Goal: Task Accomplishment & Management: Manage account settings

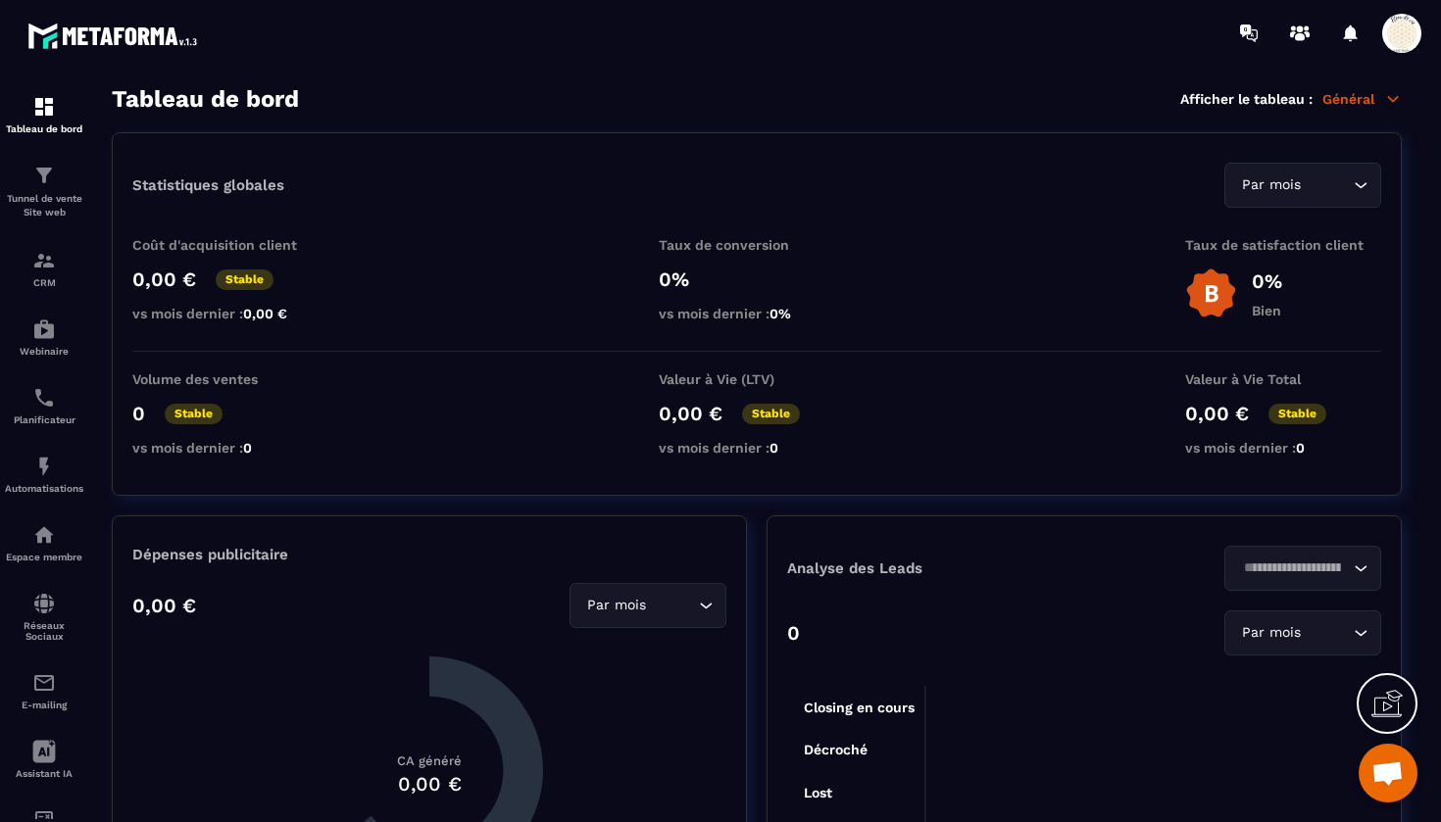
scroll to position [21644, 0]
click at [67, 37] on img at bounding box center [115, 36] width 176 height 36
click at [1401, 43] on span at bounding box center [1401, 33] width 39 height 39
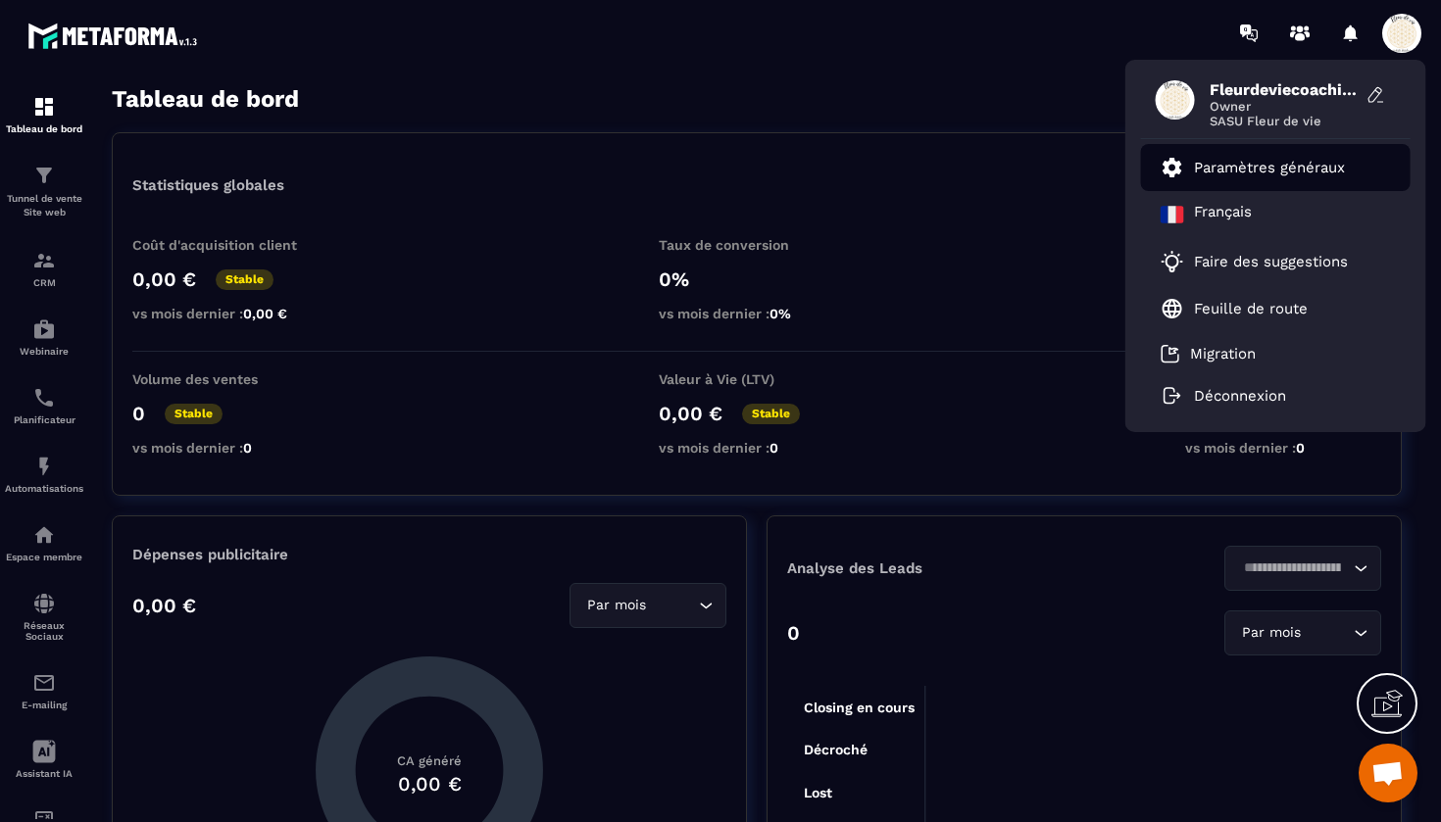
click at [1266, 154] on li "Paramètres généraux" at bounding box center [1276, 167] width 270 height 47
click at [1253, 161] on p "Paramètres généraux" at bounding box center [1269, 168] width 151 height 18
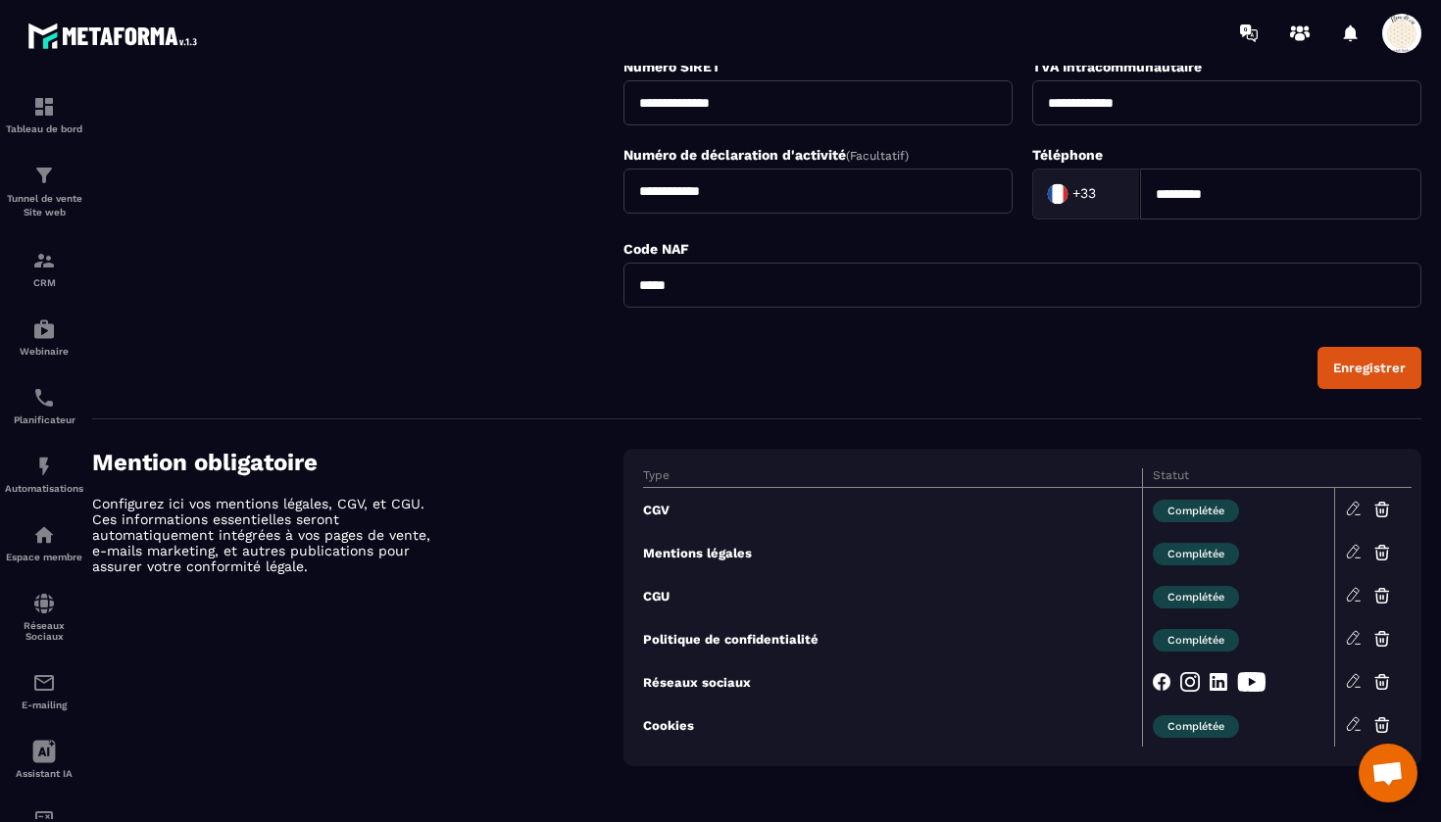
scroll to position [622, 0]
click at [1357, 505] on icon at bounding box center [1354, 510] width 18 height 18
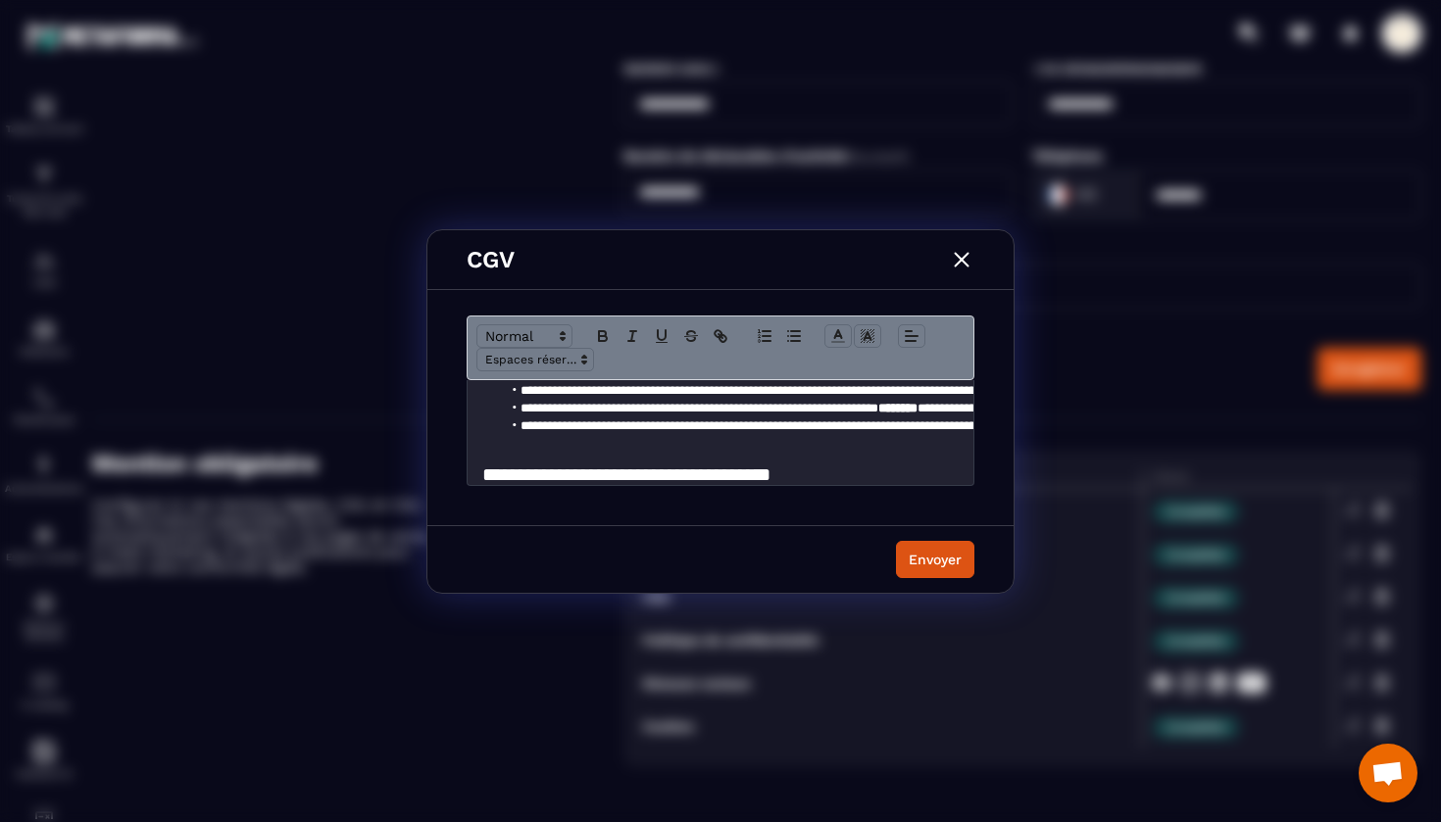
scroll to position [508, 0]
drag, startPoint x: 735, startPoint y: 396, endPoint x: 776, endPoint y: 401, distance: 41.5
click at [776, 381] on li "**********" at bounding box center [731, 373] width 458 height 18
click at [899, 381] on li "**********" at bounding box center [731, 373] width 458 height 18
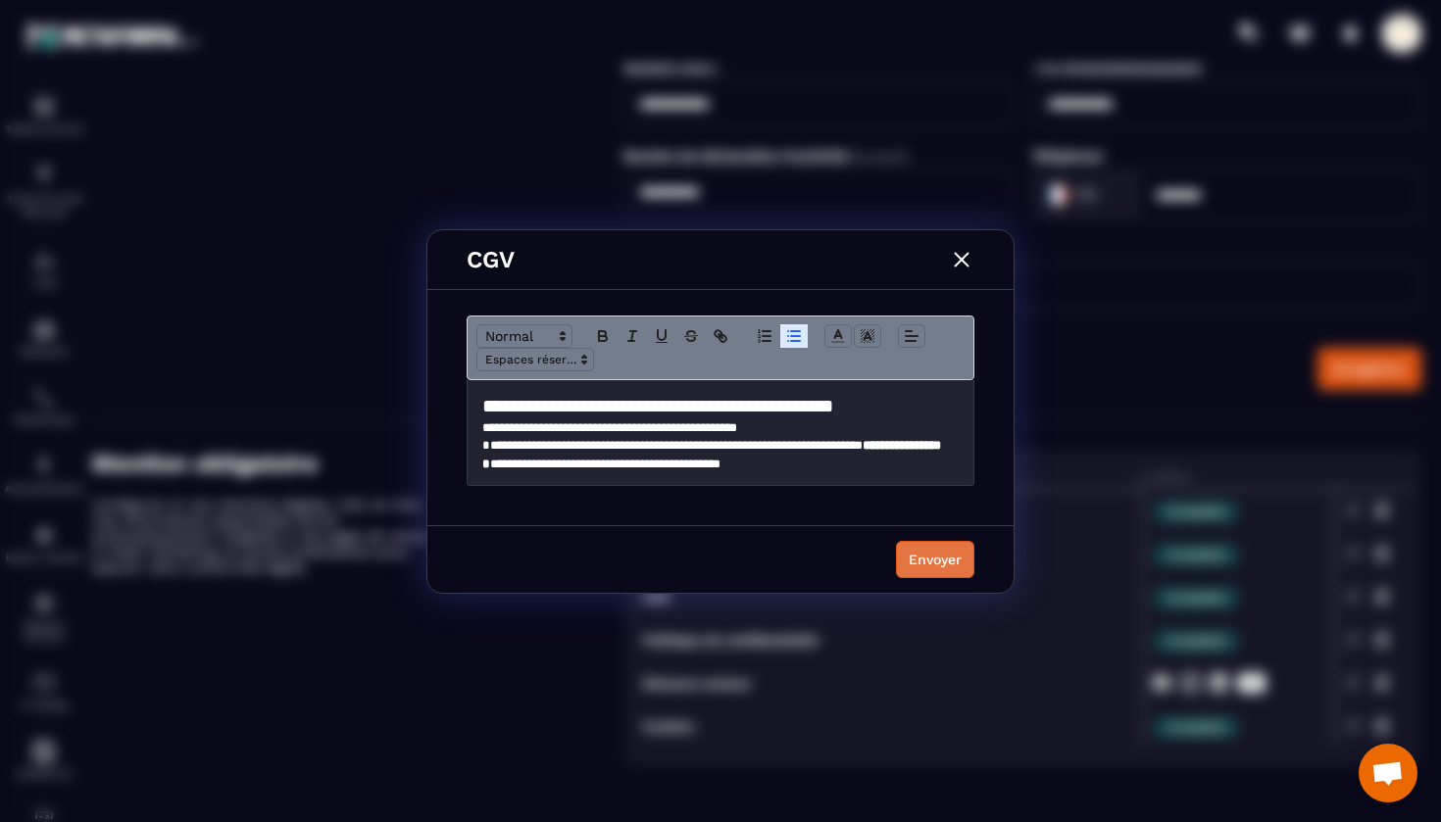
scroll to position [0, 0]
click at [942, 566] on div "Envoyer" at bounding box center [935, 560] width 53 height 20
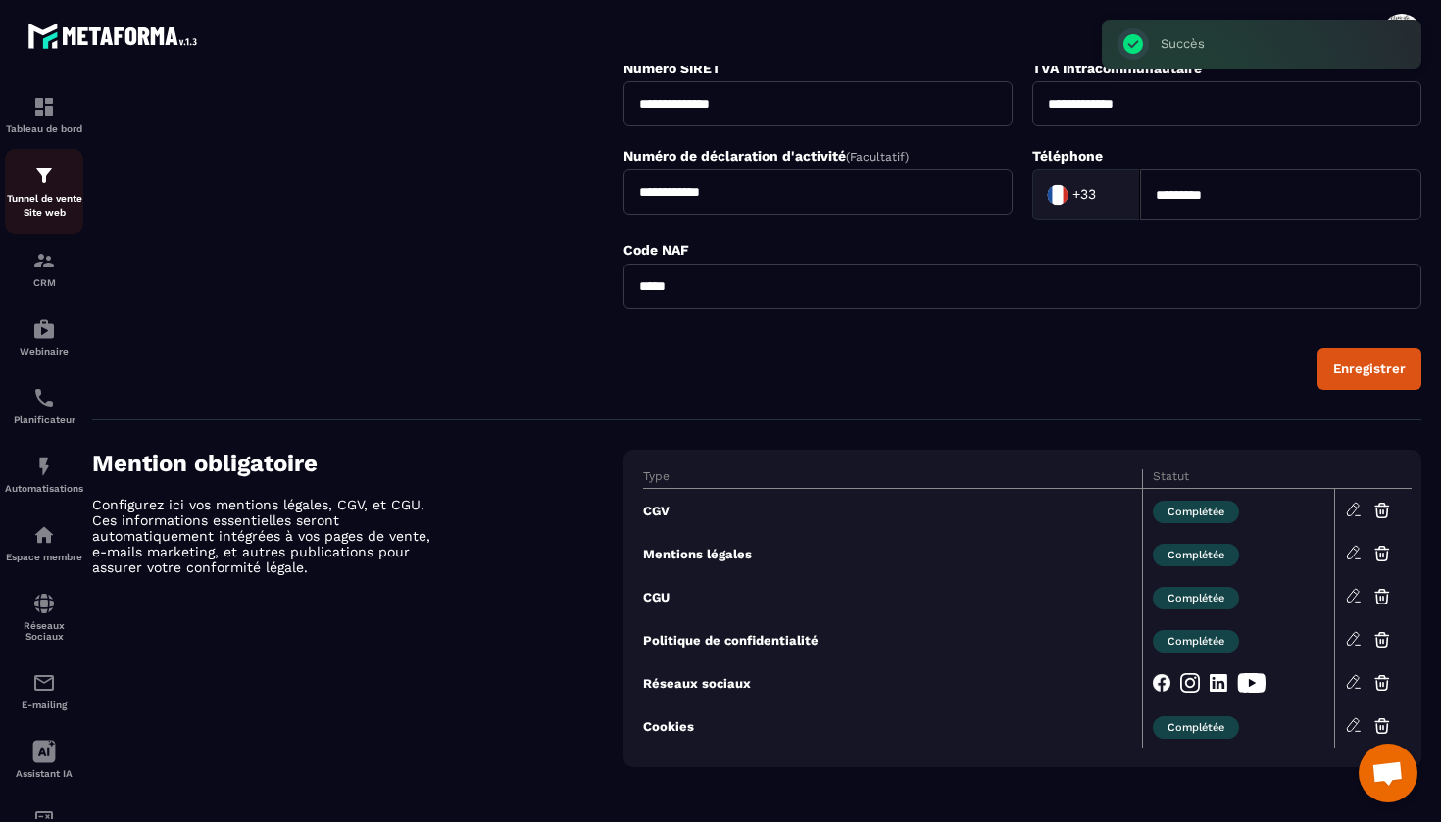
click at [49, 192] on p "Tunnel de vente Site web" at bounding box center [44, 205] width 78 height 27
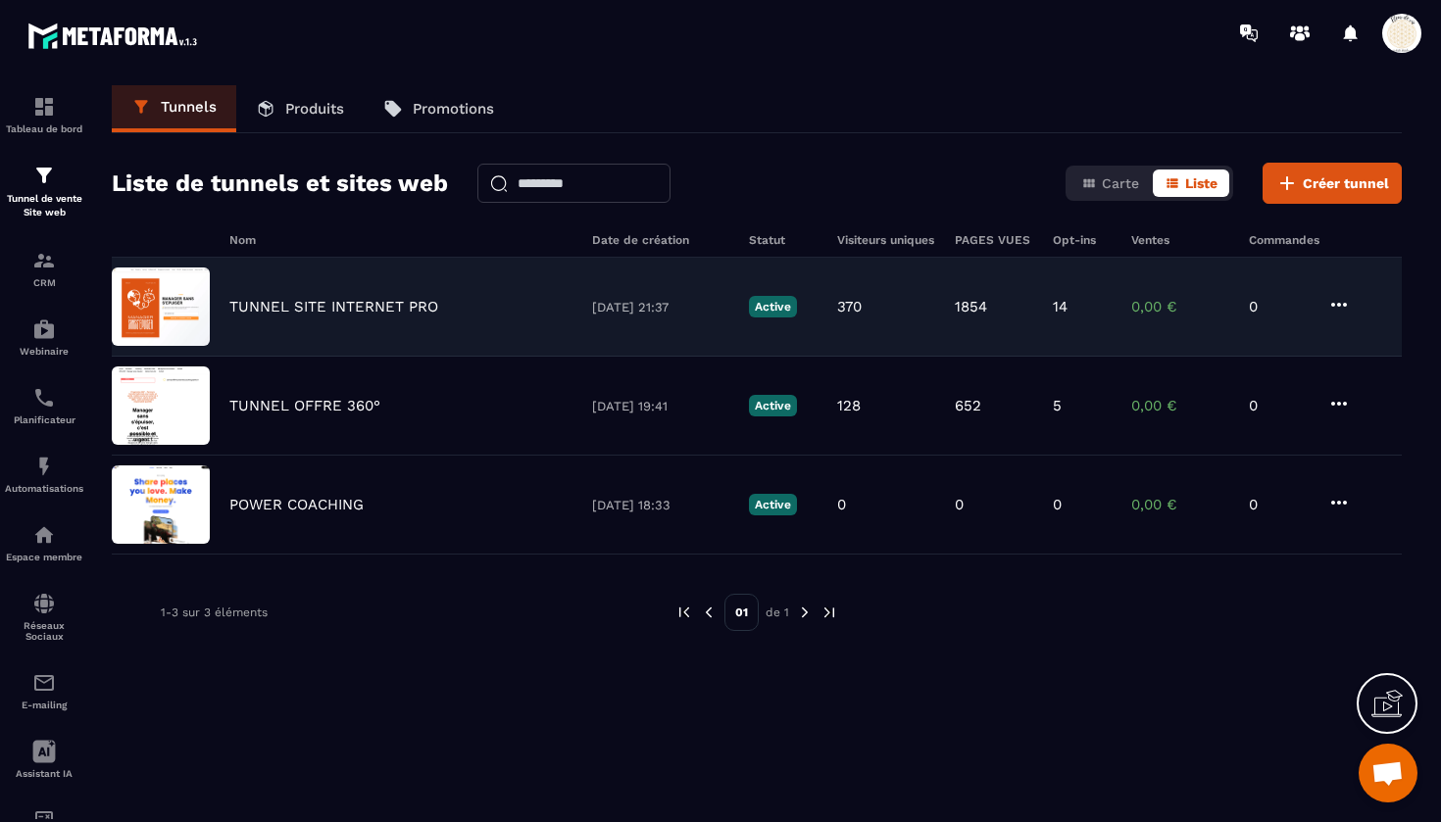
click at [306, 307] on p "TUNNEL SITE INTERNET PRO" at bounding box center [333, 307] width 209 height 18
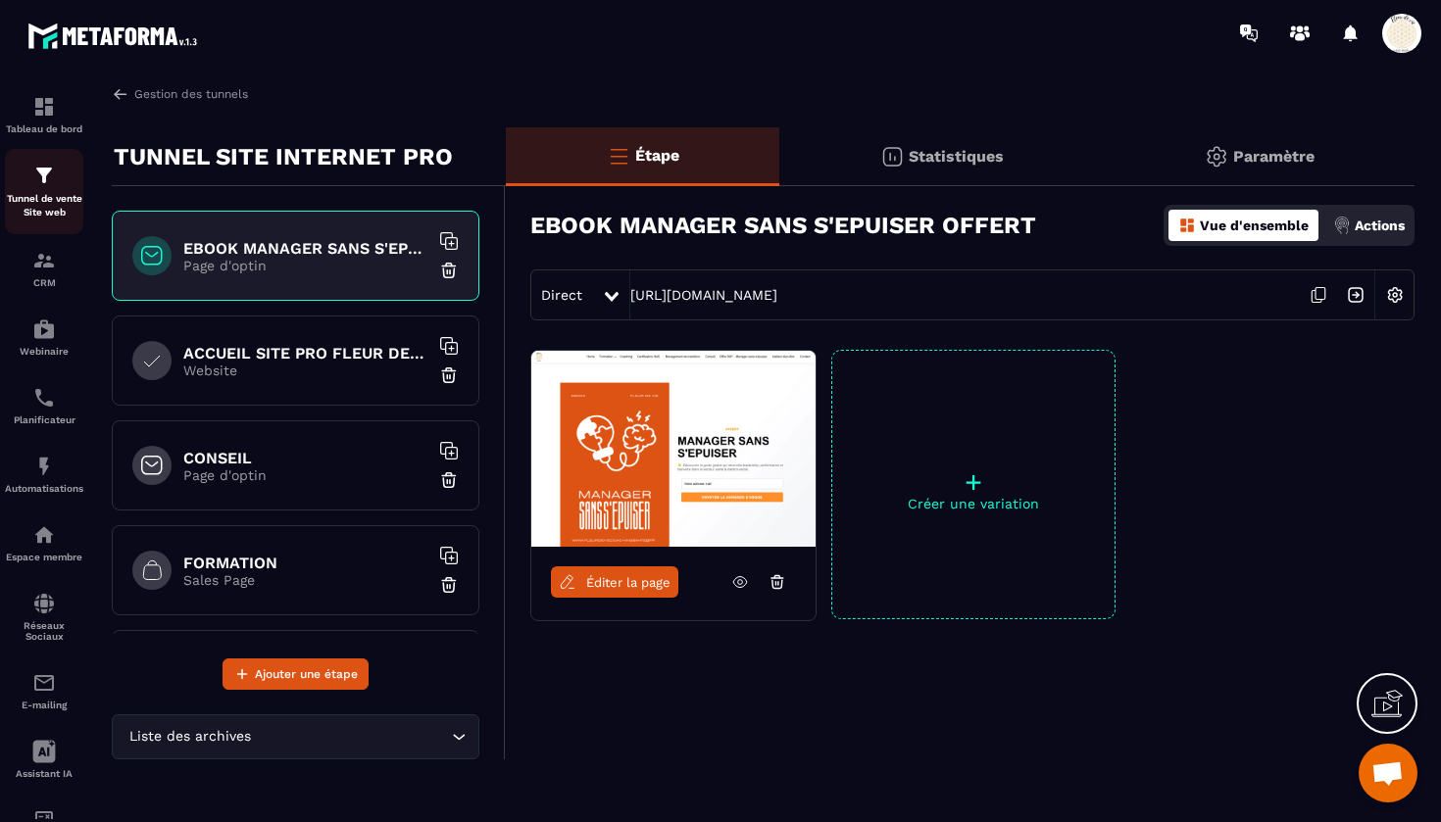
click at [45, 174] on img at bounding box center [44, 176] width 24 height 24
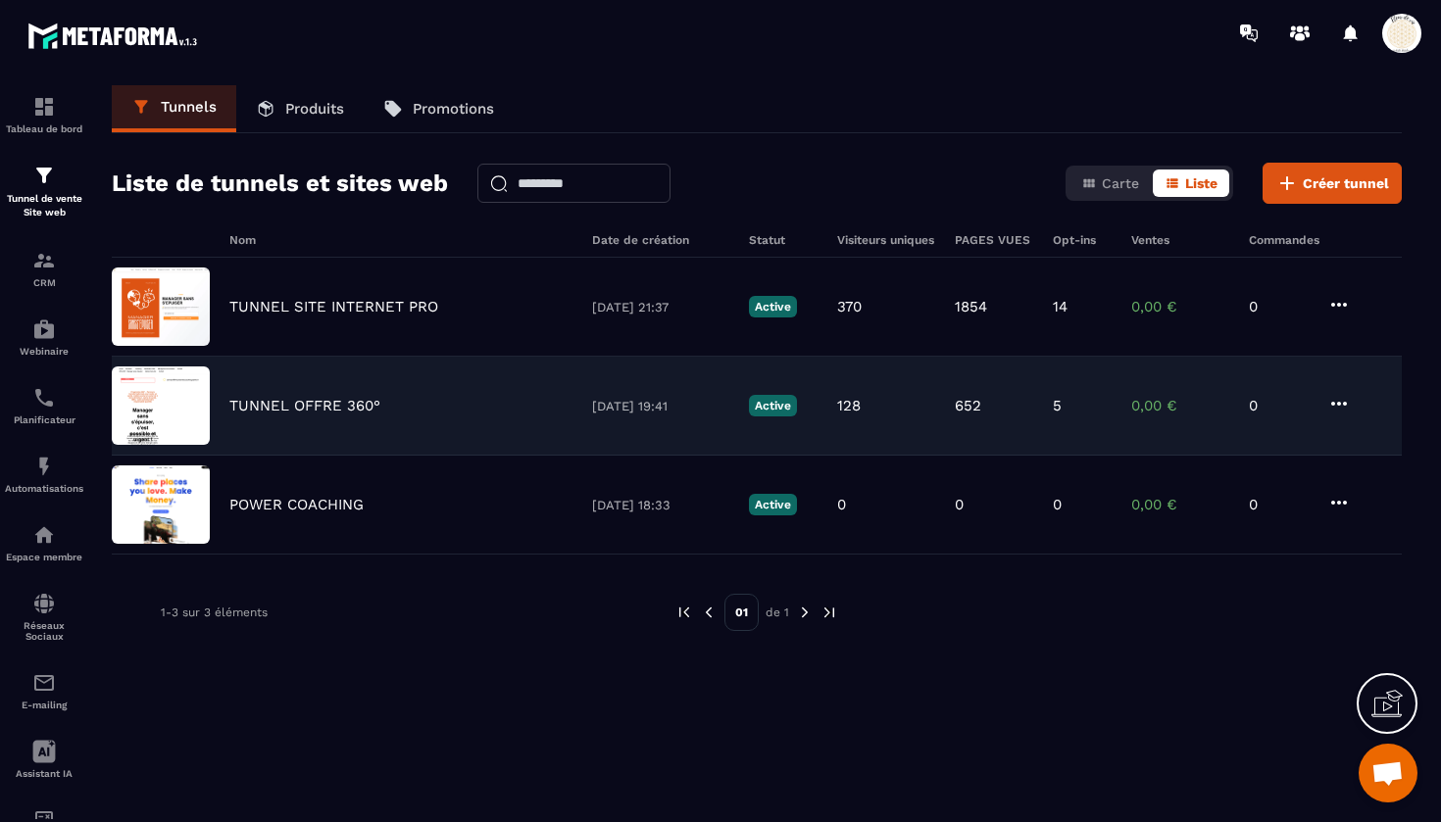
click at [288, 410] on p "TUNNEL OFFRE 360°" at bounding box center [304, 406] width 151 height 18
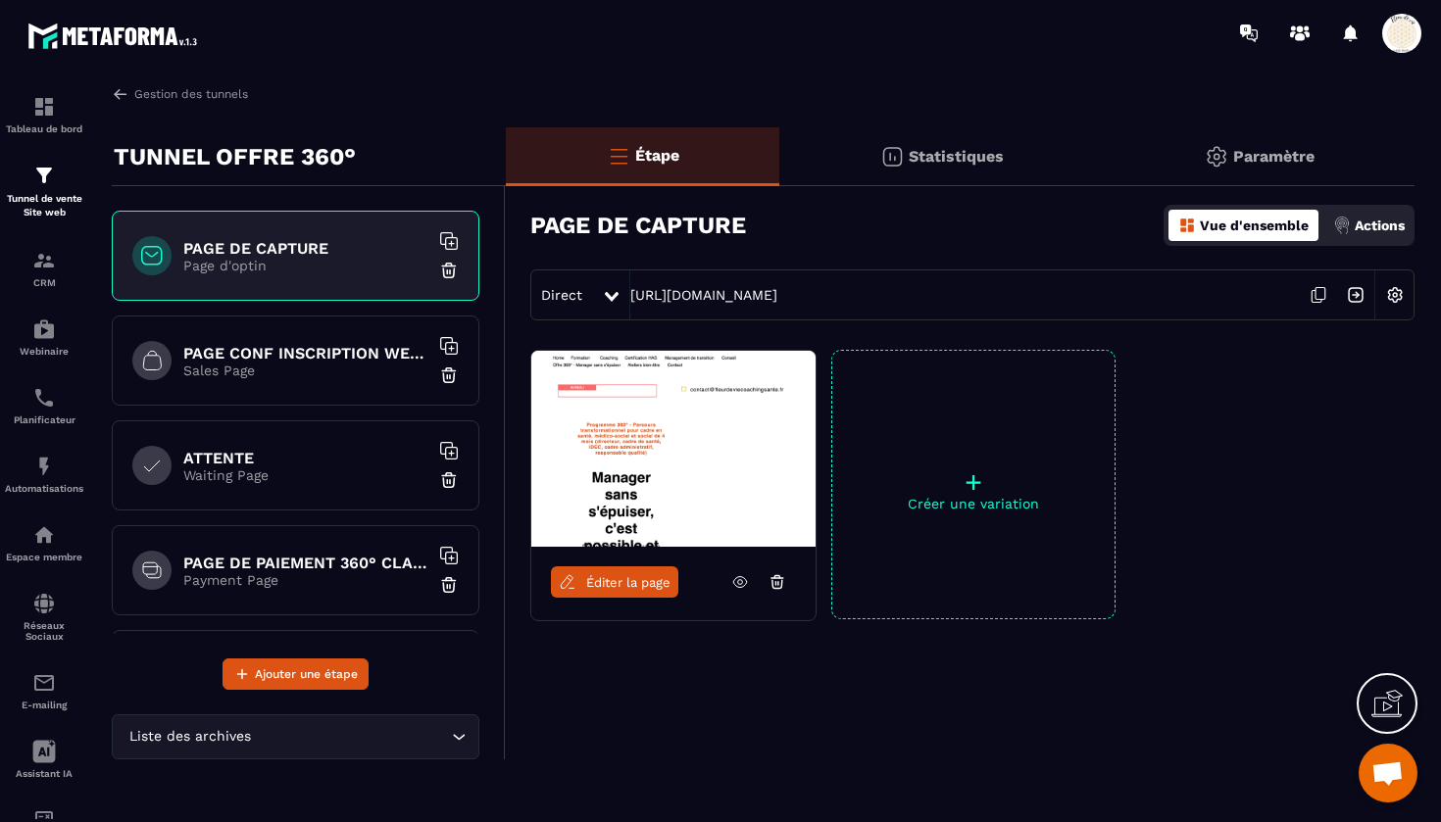
click at [314, 360] on h6 "PAGE CONF INSCRIPTION WEBINAIRE" at bounding box center [305, 353] width 245 height 19
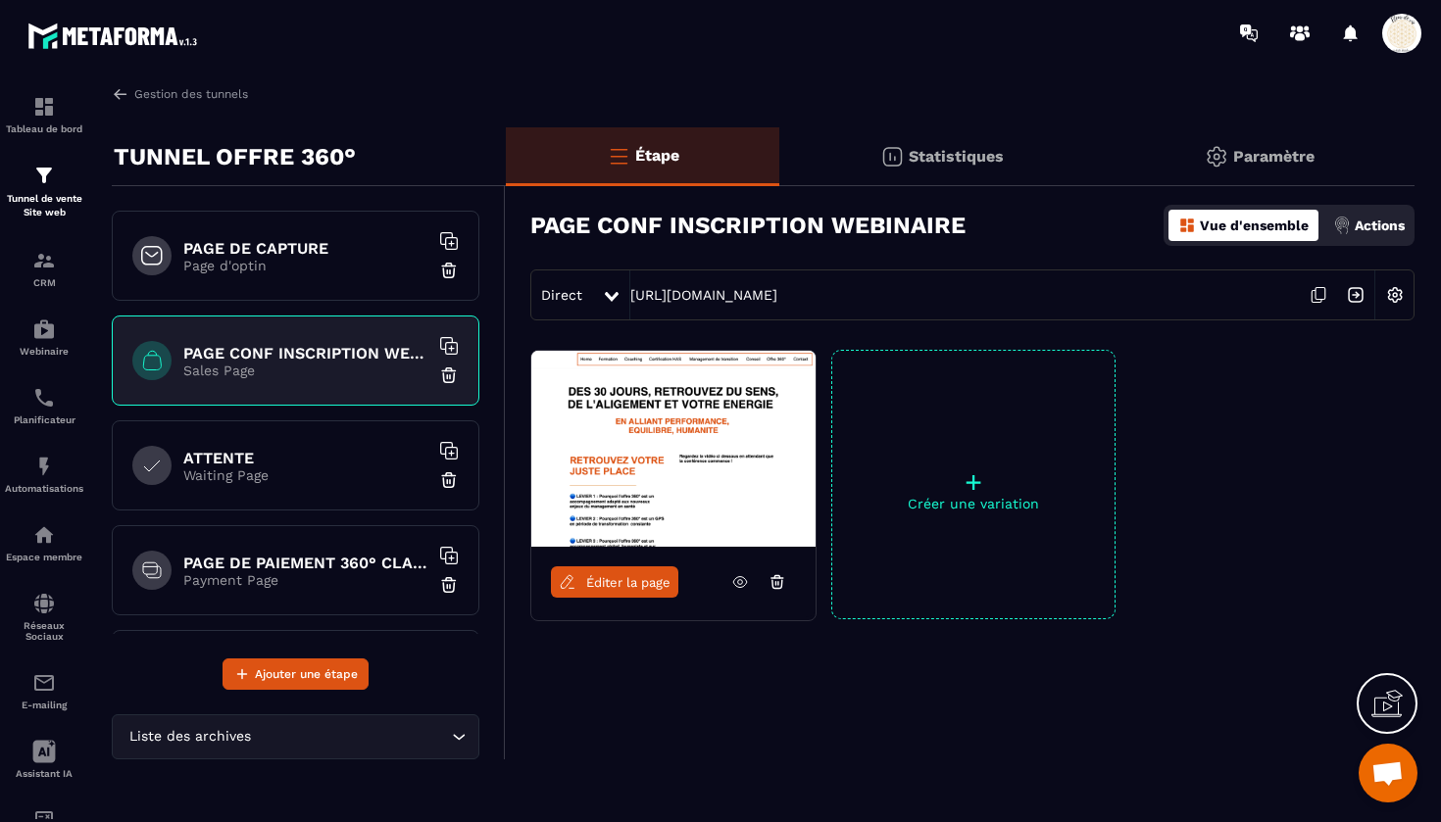
click at [317, 254] on h6 "PAGE DE CAPTURE" at bounding box center [305, 248] width 245 height 19
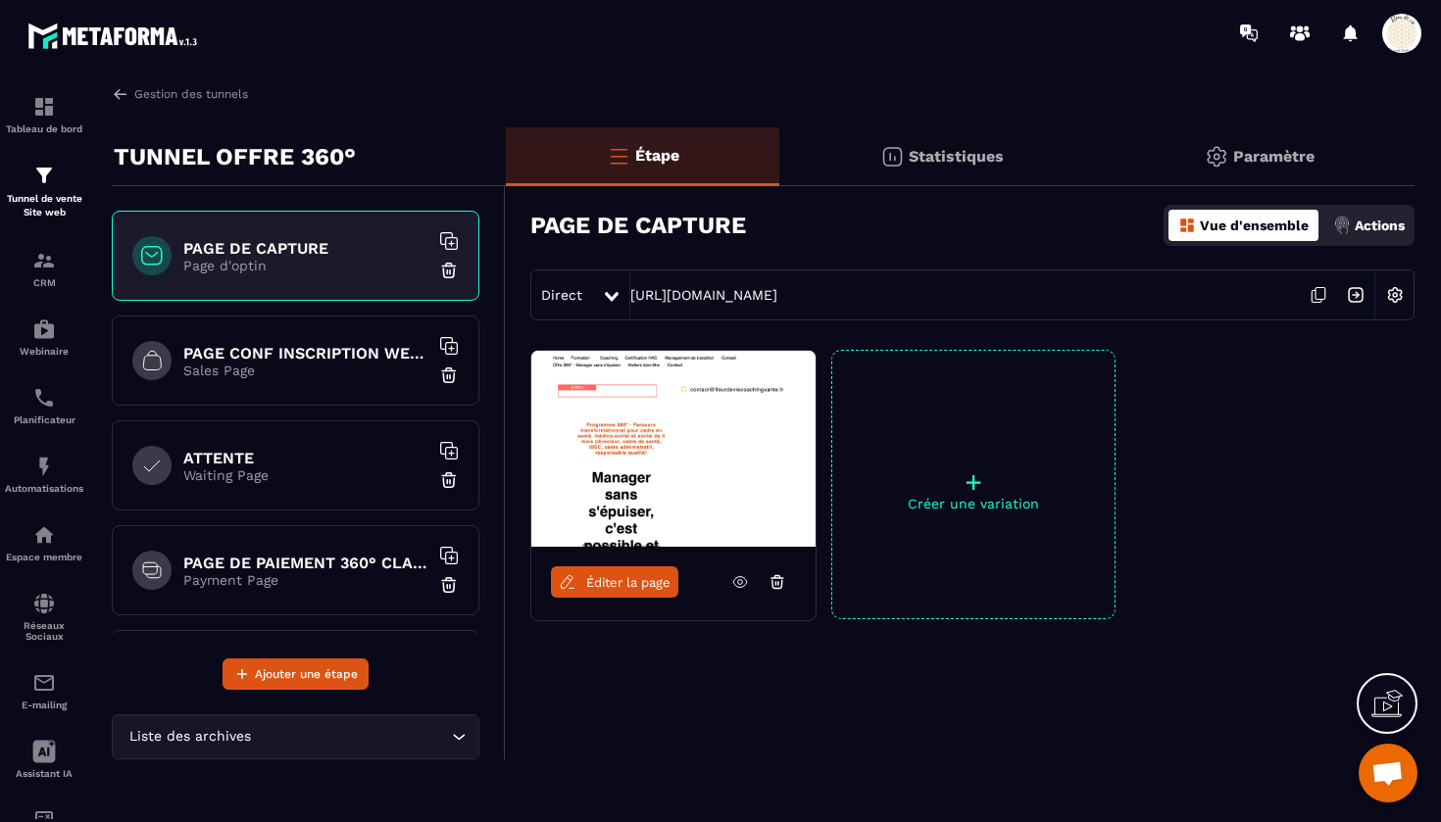
click at [274, 573] on p "Payment Page" at bounding box center [305, 581] width 245 height 16
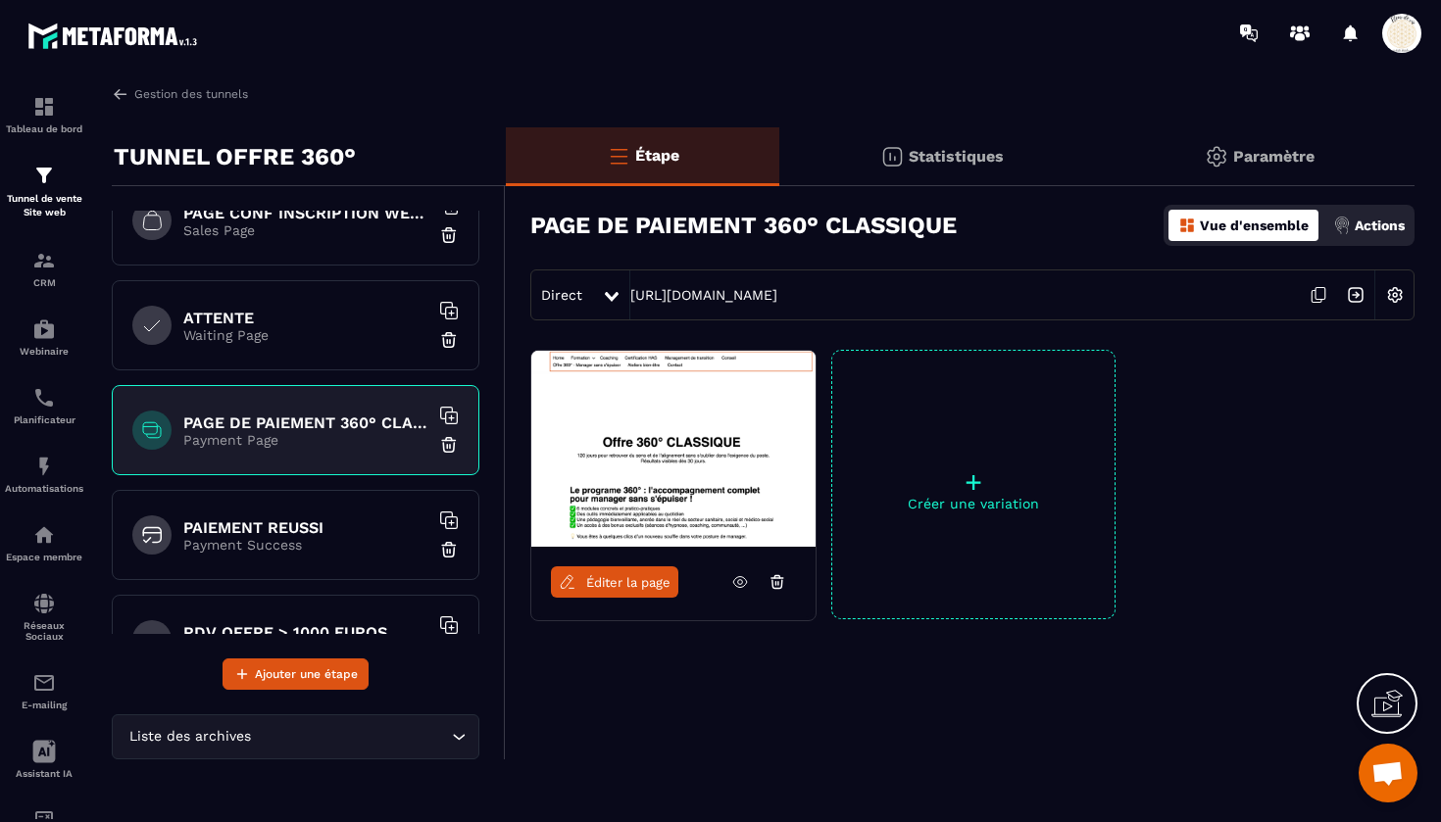
scroll to position [220, 0]
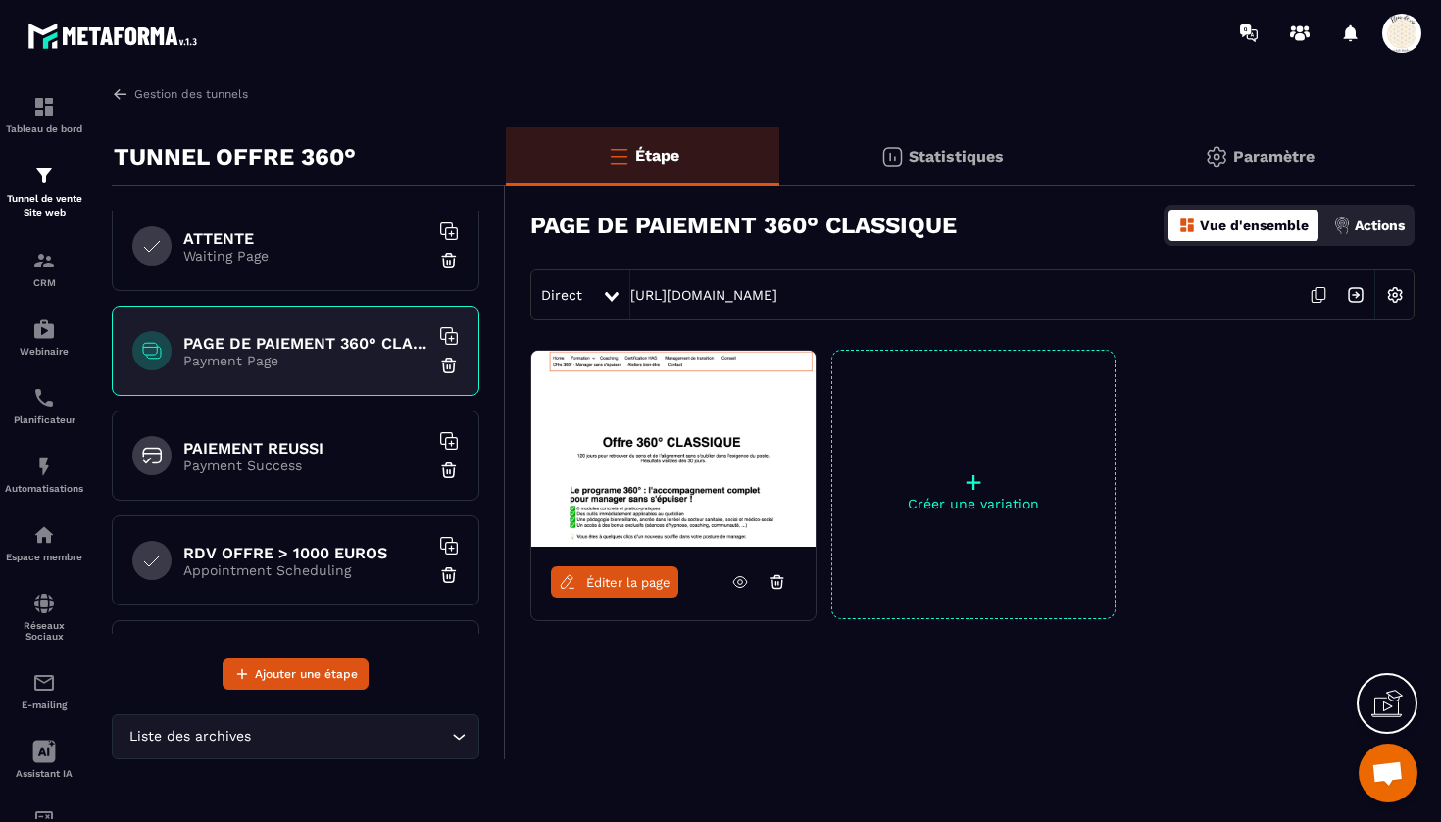
click at [618, 579] on span "Éditer la page" at bounding box center [628, 582] width 84 height 15
